Goal: Task Accomplishment & Management: Manage account settings

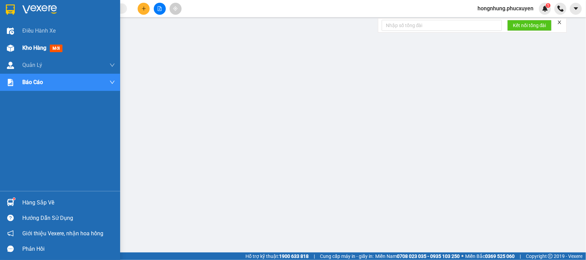
click at [7, 45] on img at bounding box center [10, 48] width 7 height 7
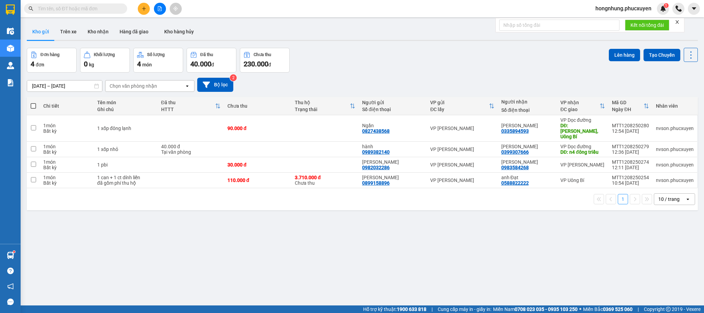
drag, startPoint x: 525, startPoint y: 1, endPoint x: 464, endPoint y: 68, distance: 91.4
click at [464, 68] on div "Đơn hàng 4 đơn Khối lượng 0 kg Số lượng 4 món Đã thu 40.000 đ Chưa thu 230.000 …" at bounding box center [362, 60] width 671 height 25
click at [96, 27] on button "Kho nhận" at bounding box center [98, 31] width 32 height 16
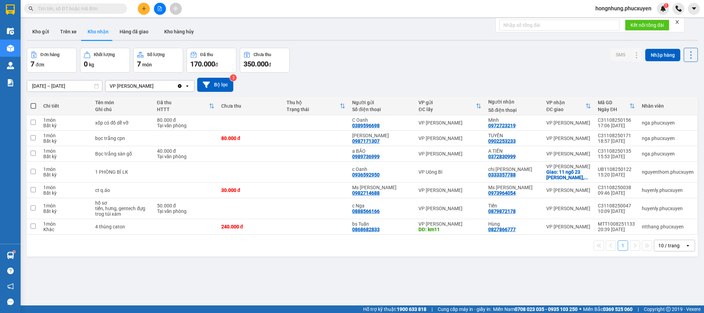
click at [384, 58] on div "Đơn hàng 7 đơn Khối lượng 0 kg Số lượng 7 món Đã thu 170.000 đ Chưa thu 350.000…" at bounding box center [362, 60] width 671 height 25
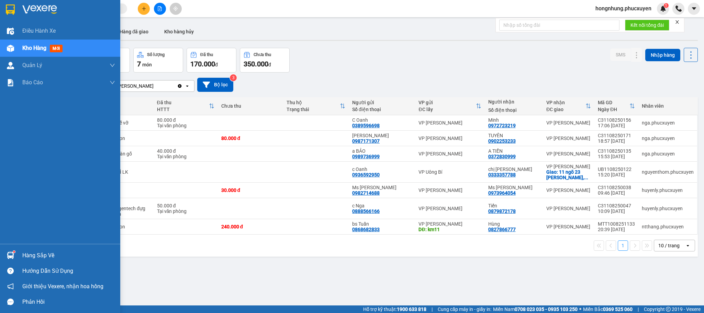
click at [8, 255] on img at bounding box center [10, 254] width 7 height 7
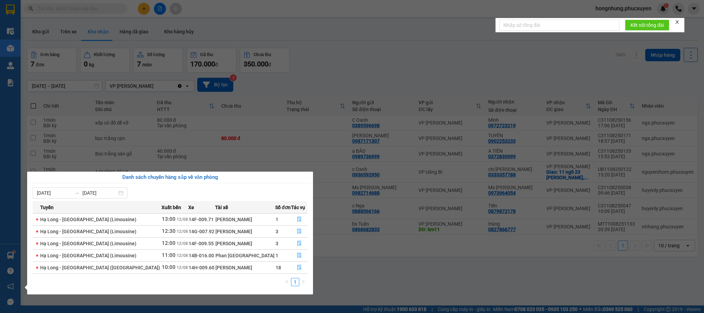
click at [379, 260] on section "Kết quả tìm kiếm ( 0 ) Bộ lọc No Data hongnhung.phucxuyen 1 Điều hành xe Kho hà…" at bounding box center [352, 156] width 704 height 313
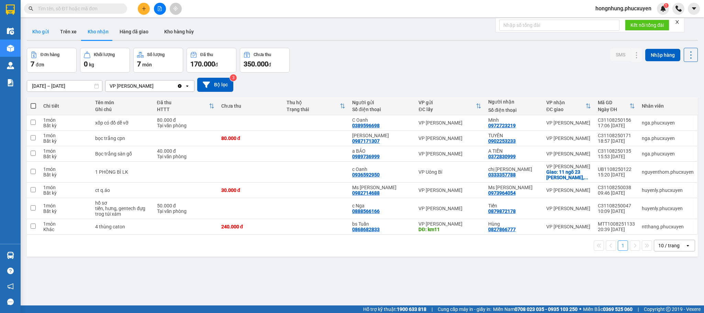
click at [41, 28] on button "Kho gửi" at bounding box center [41, 31] width 28 height 16
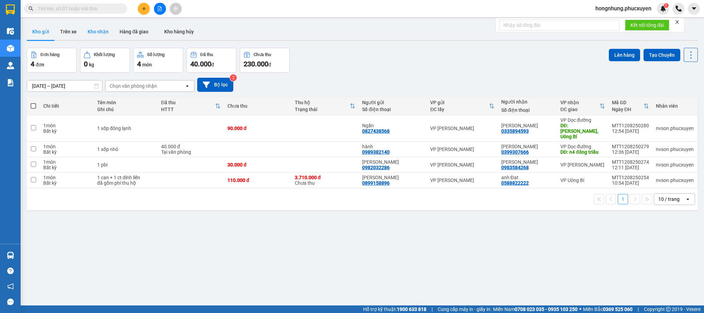
click at [92, 30] on button "Kho nhận" at bounding box center [98, 31] width 32 height 16
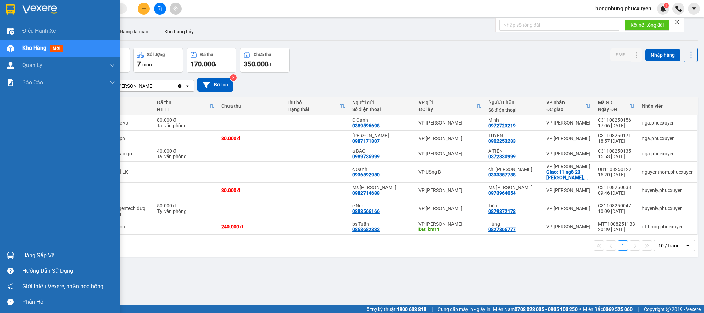
click at [4, 254] on div at bounding box center [10, 255] width 12 height 12
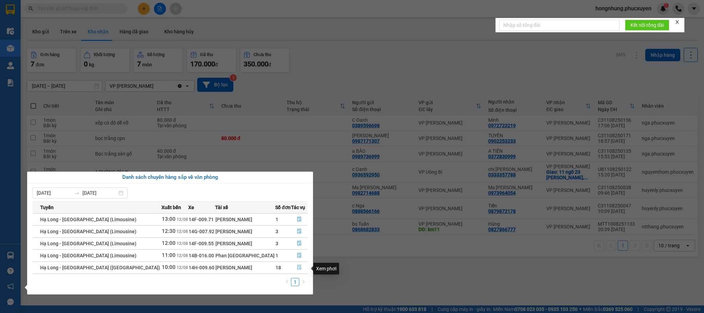
click at [293, 260] on button "button" at bounding box center [299, 267] width 16 height 11
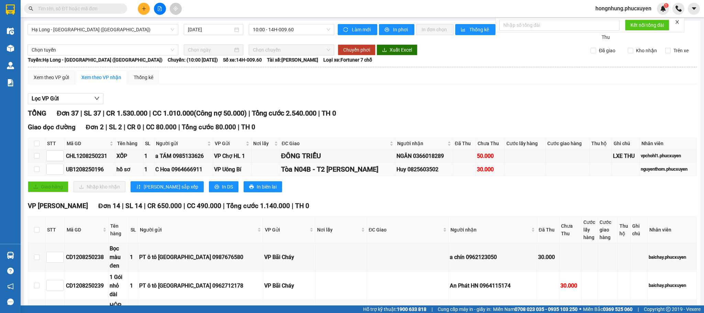
click at [93, 171] on div "UB1208250196" at bounding box center [90, 169] width 48 height 9
copy div "UB1208250196"
click at [77, 7] on input "text" at bounding box center [78, 9] width 81 height 8
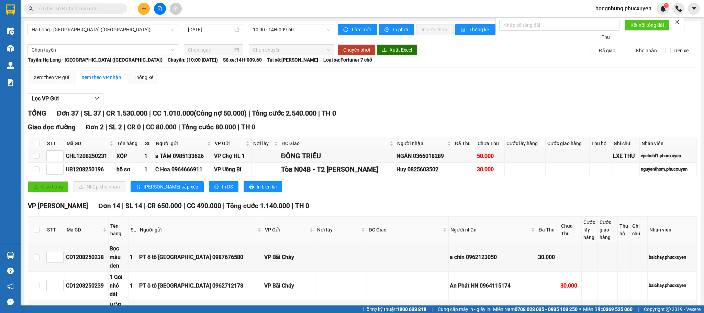
paste input "UB1208250196"
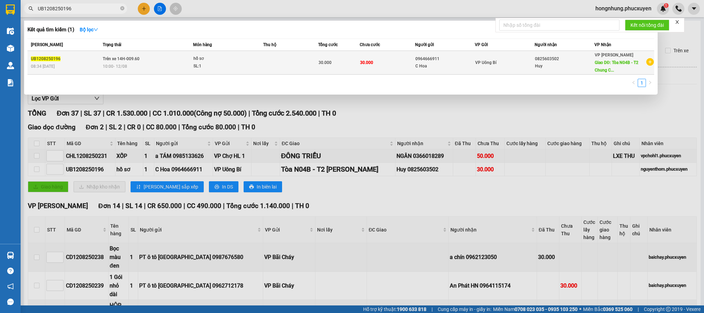
type input "UB1208250196"
click at [123, 56] on span "Trên xe 14H-009.60" at bounding box center [121, 58] width 37 height 5
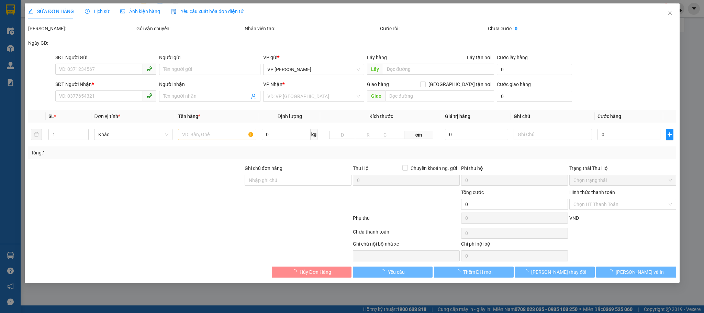
type input "0964666911"
type input "C Hoa"
type input "0825603502"
type input "Huy"
type input "Tòa N04B - T2 [PERSON_NAME]"
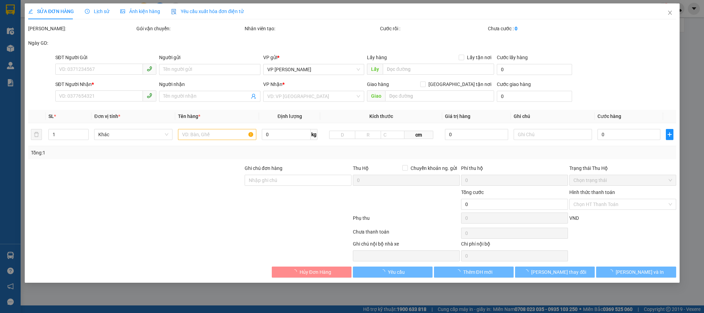
type input "30.000"
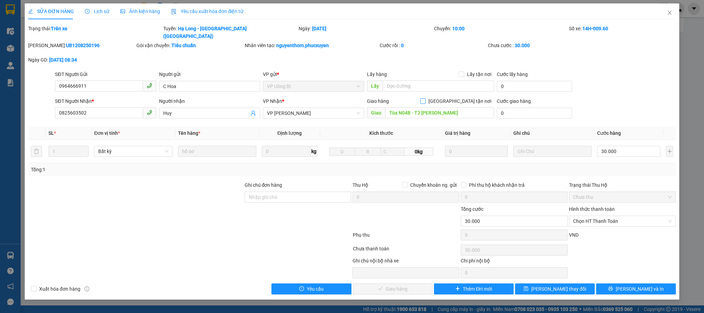
click at [425, 98] on span at bounding box center [422, 100] width 5 height 5
click at [425, 98] on input "[GEOGRAPHIC_DATA] tận nơi" at bounding box center [422, 100] width 5 height 5
checkbox input "true"
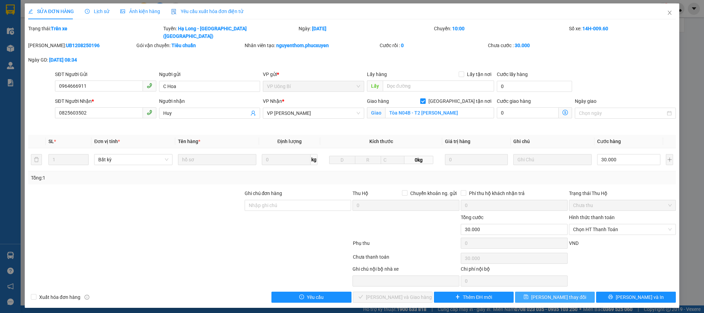
click at [528, 260] on icon "save" at bounding box center [526, 296] width 4 height 4
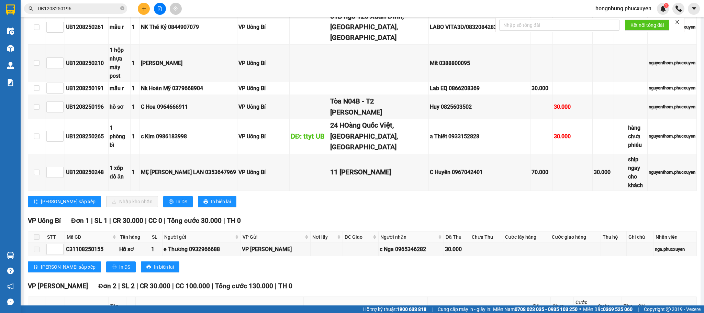
scroll to position [1033, 0]
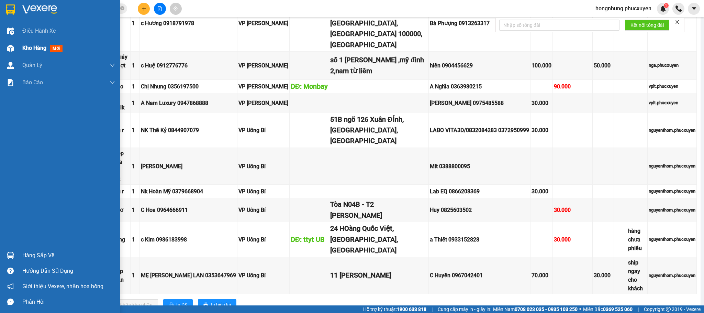
click at [12, 47] on img at bounding box center [10, 48] width 7 height 7
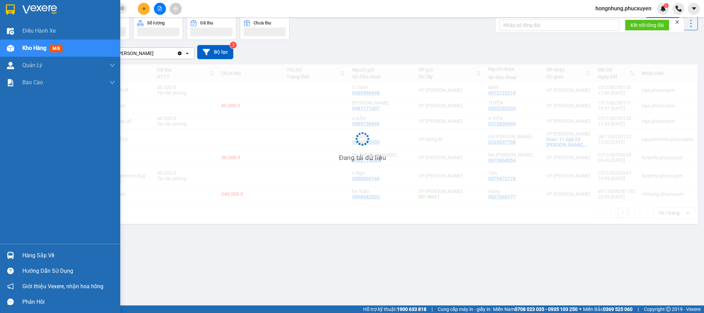
scroll to position [32, 0]
click at [35, 254] on div "Hàng sắp về" at bounding box center [68, 255] width 93 height 10
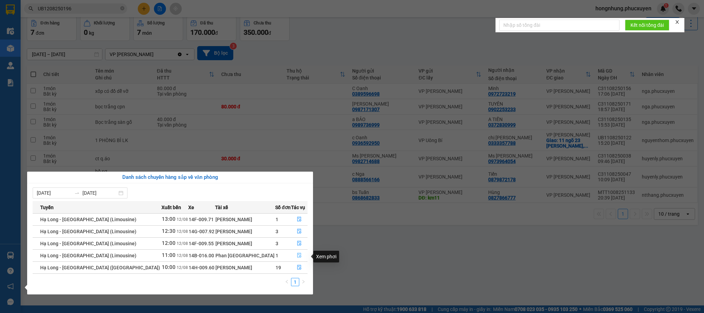
click at [298, 257] on icon "file-done" at bounding box center [299, 254] width 5 height 5
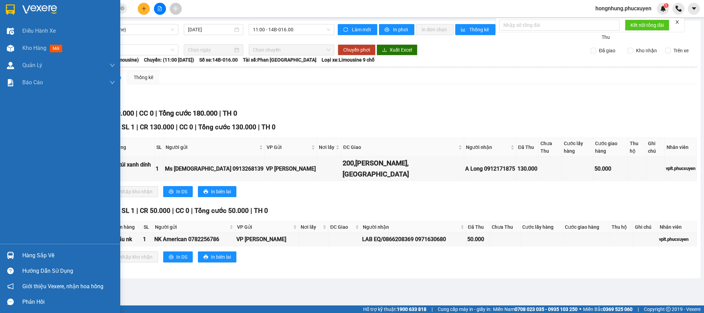
click at [8, 243] on div "Hàng sắp về Hướng dẫn sử dụng Giới thiệu Vexere, nhận hoa hồng Phản hồi" at bounding box center [60, 276] width 120 height 66
click at [42, 254] on div "Hàng sắp về" at bounding box center [68, 255] width 93 height 10
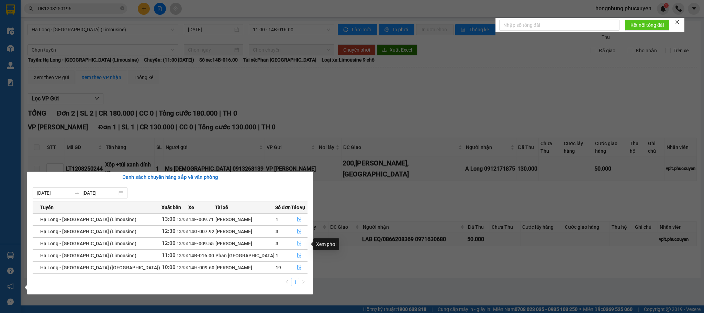
click at [293, 242] on button "button" at bounding box center [299, 243] width 16 height 11
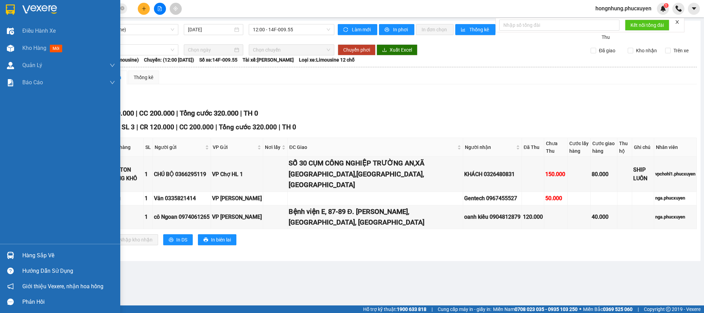
click at [3, 255] on div "Hàng sắp về" at bounding box center [60, 254] width 120 height 15
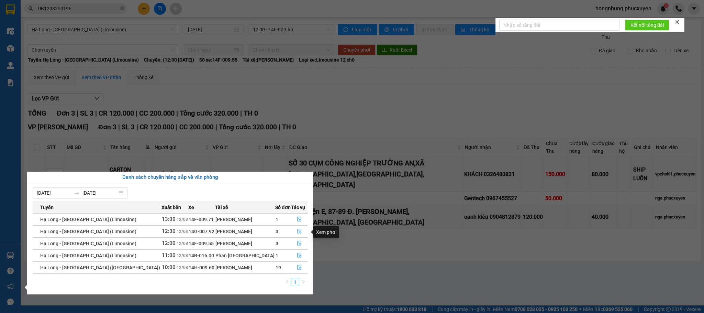
click at [293, 230] on button "button" at bounding box center [299, 231] width 16 height 11
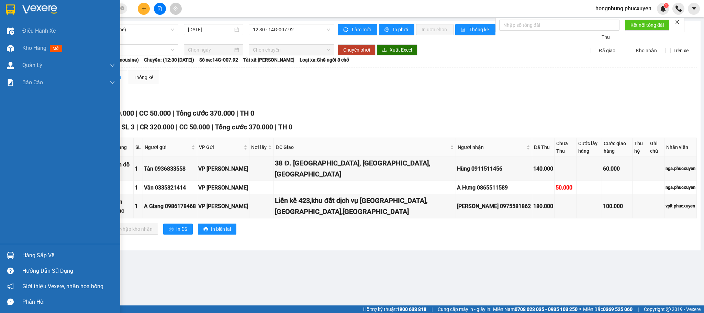
click at [0, 249] on div "Hàng sắp về" at bounding box center [60, 254] width 120 height 15
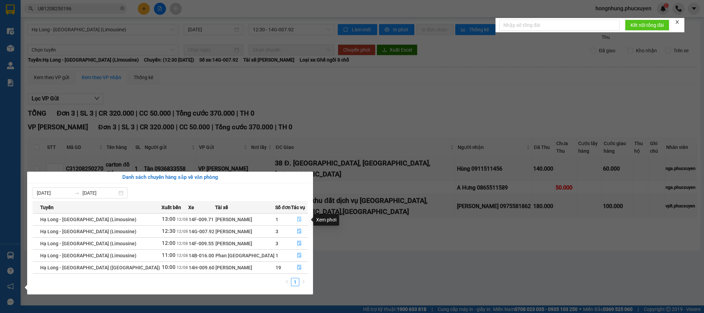
click at [299, 218] on button "button" at bounding box center [299, 219] width 16 height 11
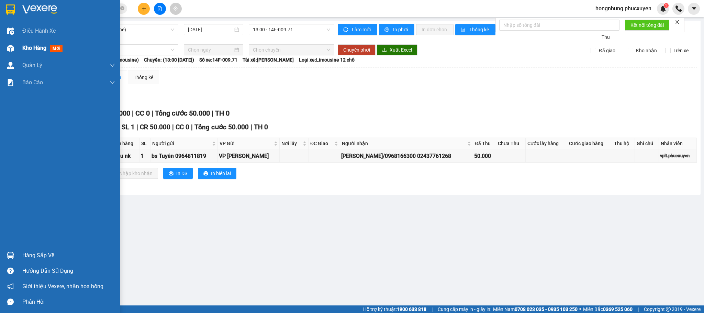
click at [13, 45] on img at bounding box center [10, 48] width 7 height 7
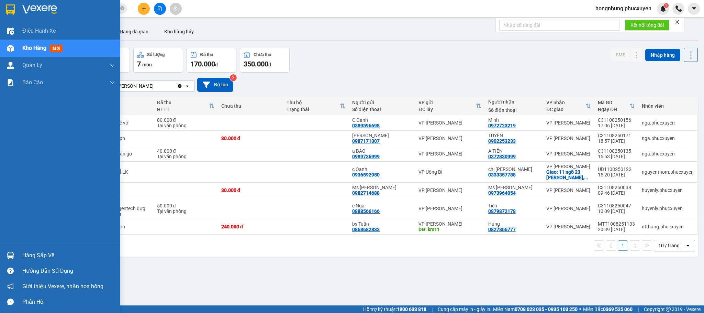
click at [7, 252] on img at bounding box center [10, 254] width 7 height 7
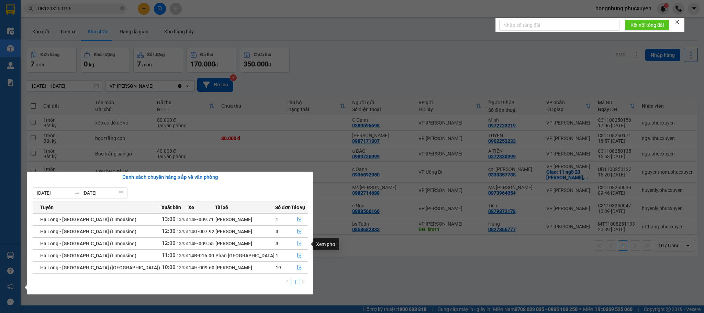
click at [297, 243] on icon "file-done" at bounding box center [299, 243] width 4 height 5
